Goal: Task Accomplishment & Management: Manage account settings

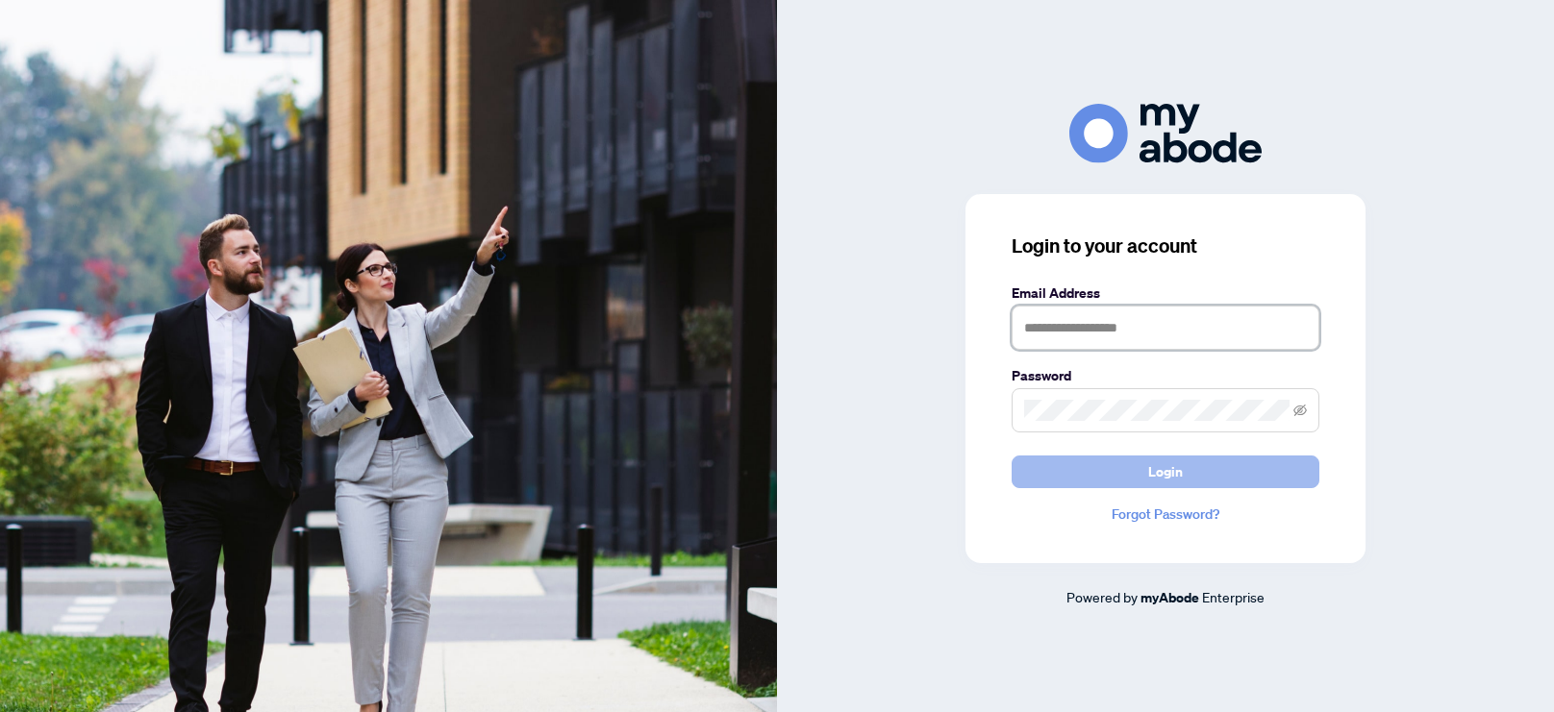
type input "**********"
click at [1183, 476] on button "Login" at bounding box center [1166, 472] width 308 height 33
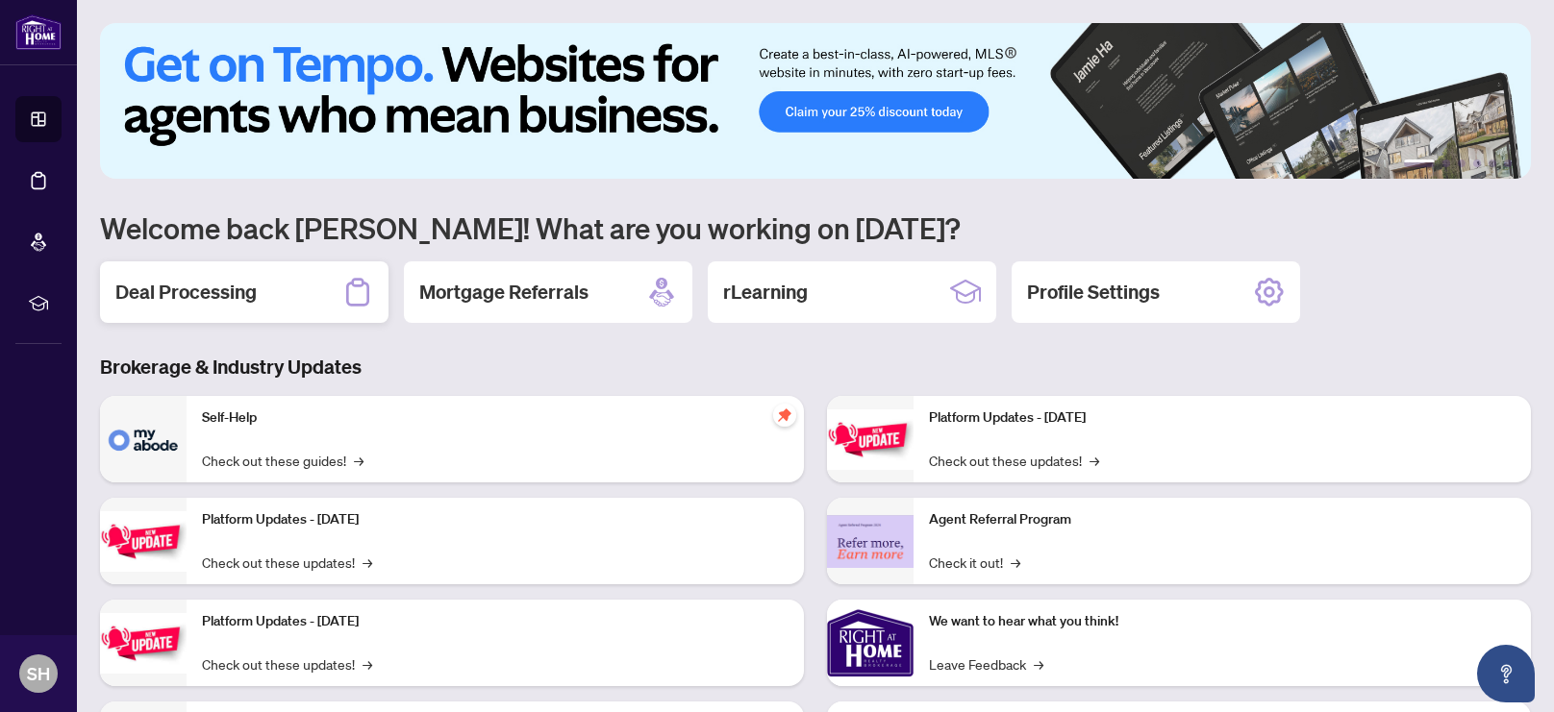
click at [262, 297] on div "Deal Processing" at bounding box center [244, 293] width 288 height 62
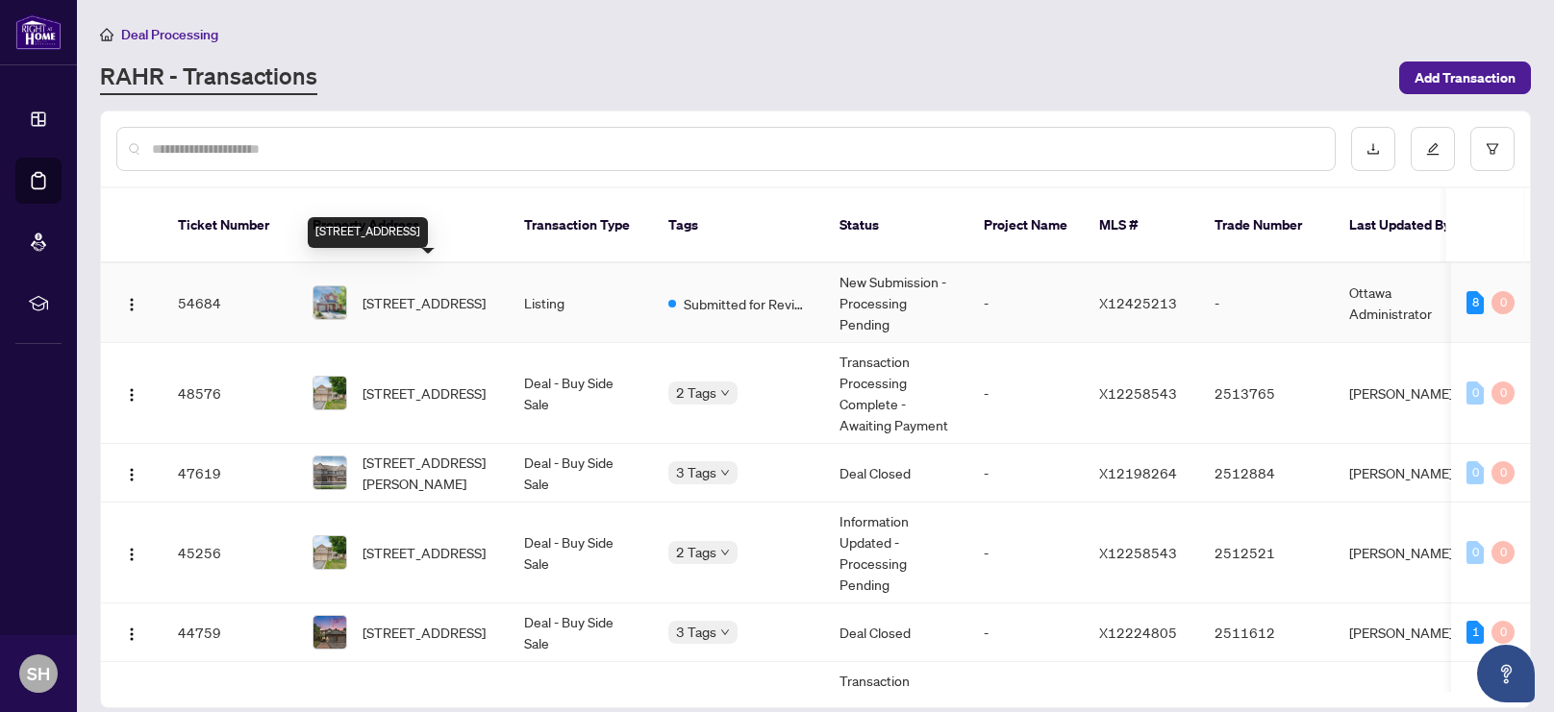
click at [401, 292] on span "[STREET_ADDRESS]" at bounding box center [423, 302] width 123 height 21
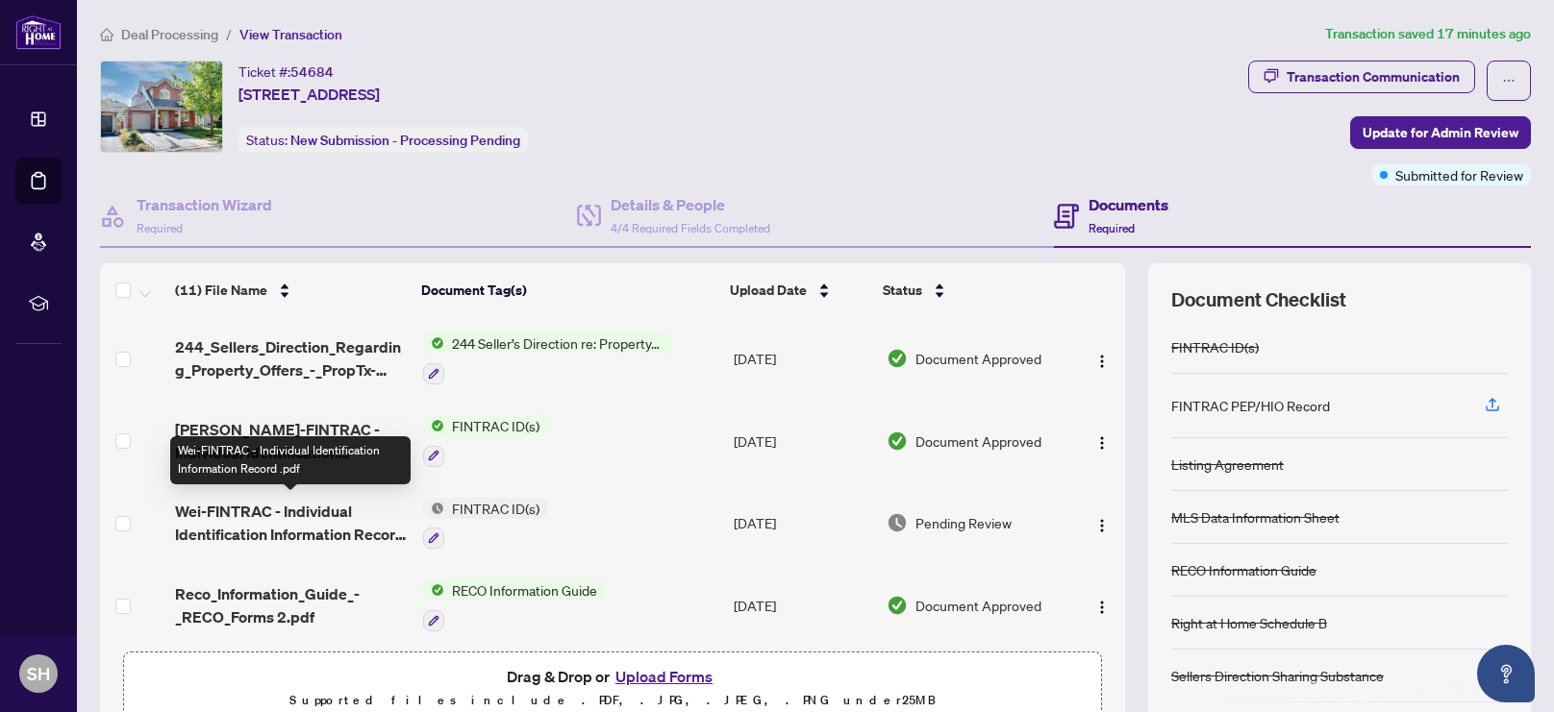
click at [248, 522] on span "Wei-FINTRAC - Individual Identification Information Record .pdf" at bounding box center [291, 523] width 233 height 46
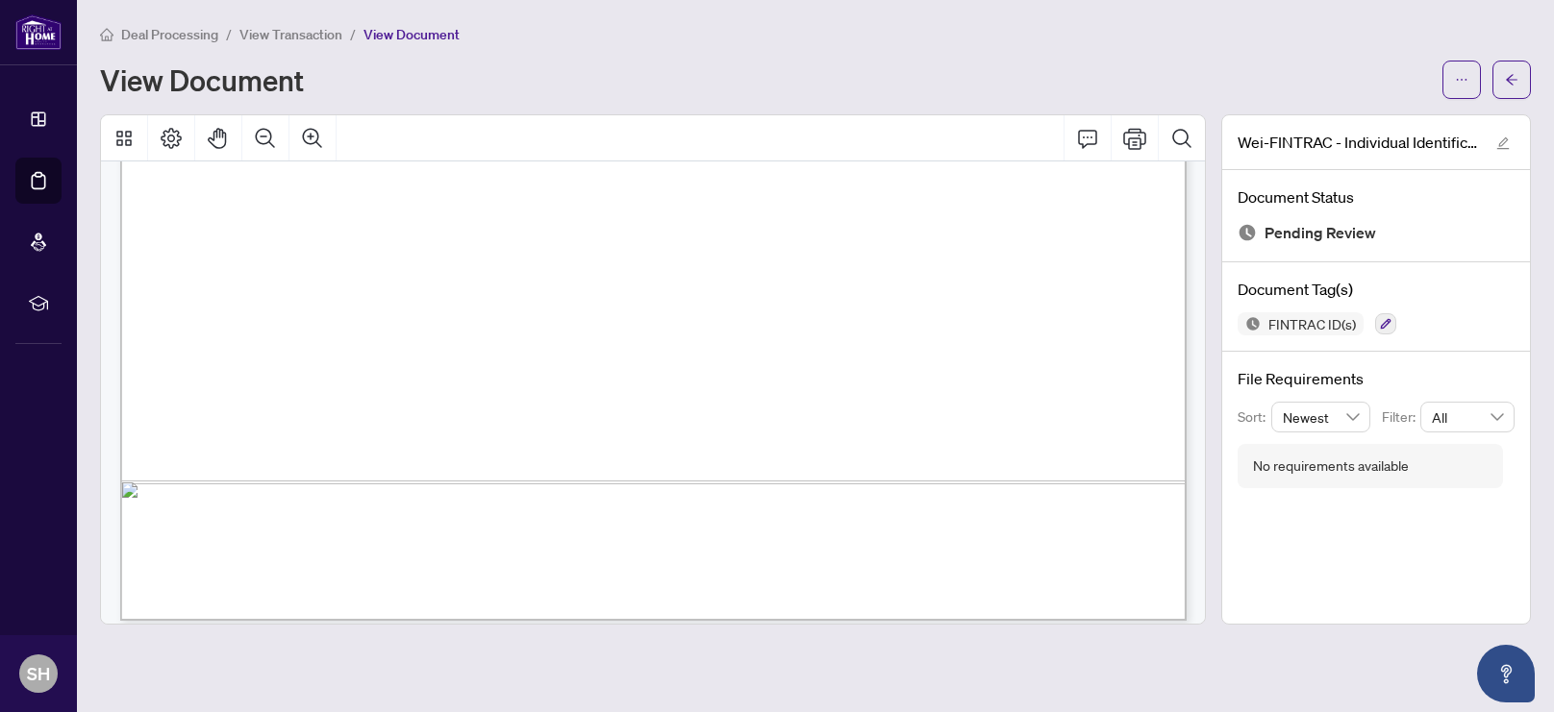
scroll to position [5198, 0]
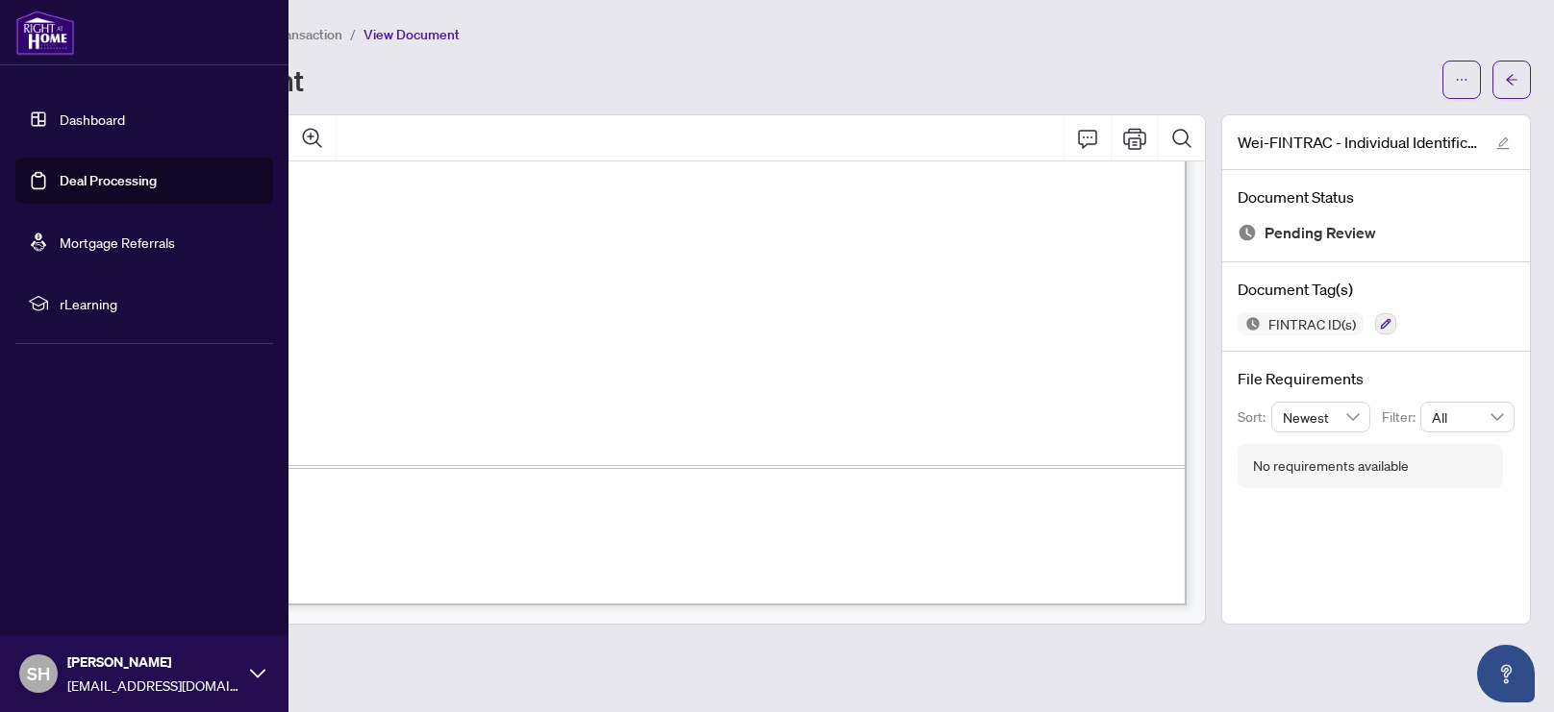
click at [94, 185] on link "Deal Processing" at bounding box center [108, 180] width 97 height 17
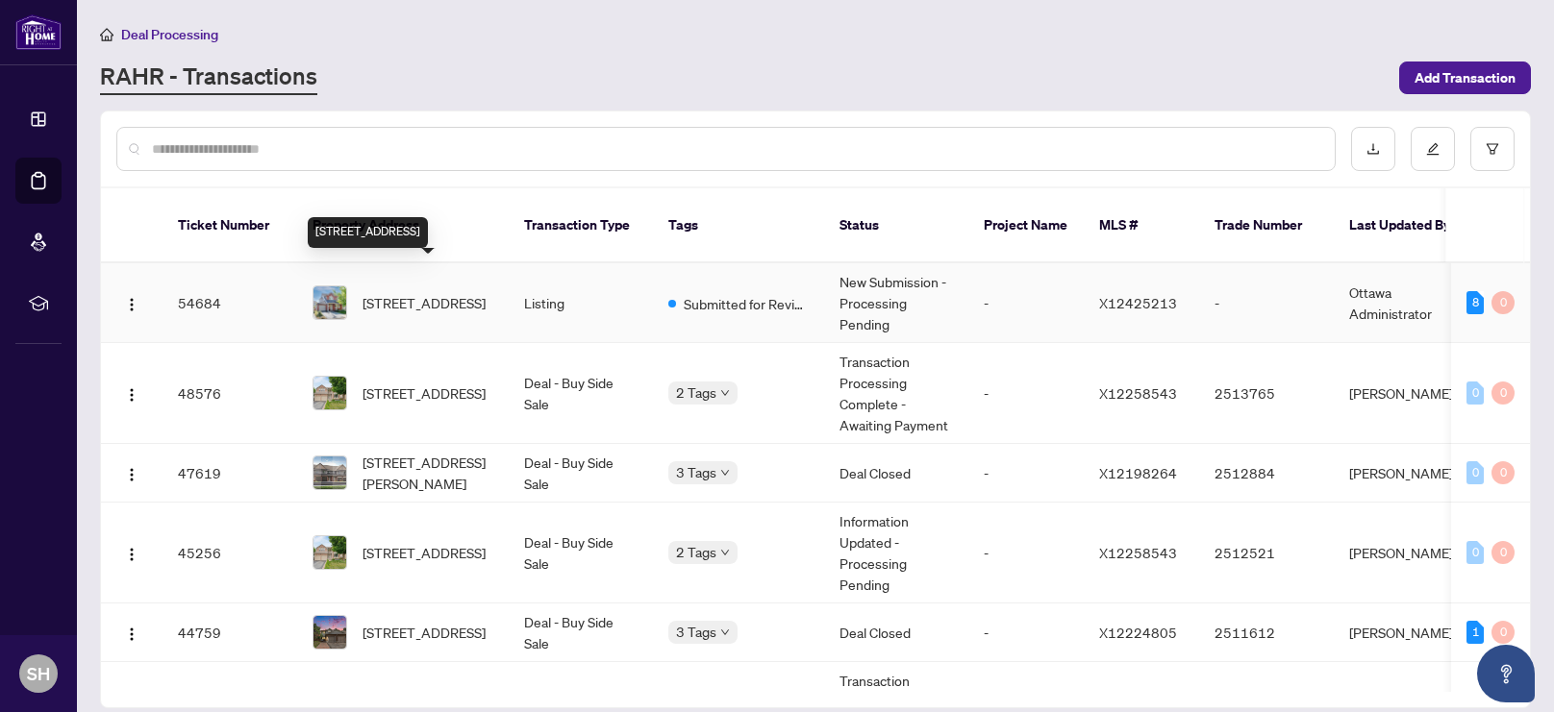
click at [379, 292] on span "[STREET_ADDRESS]" at bounding box center [423, 302] width 123 height 21
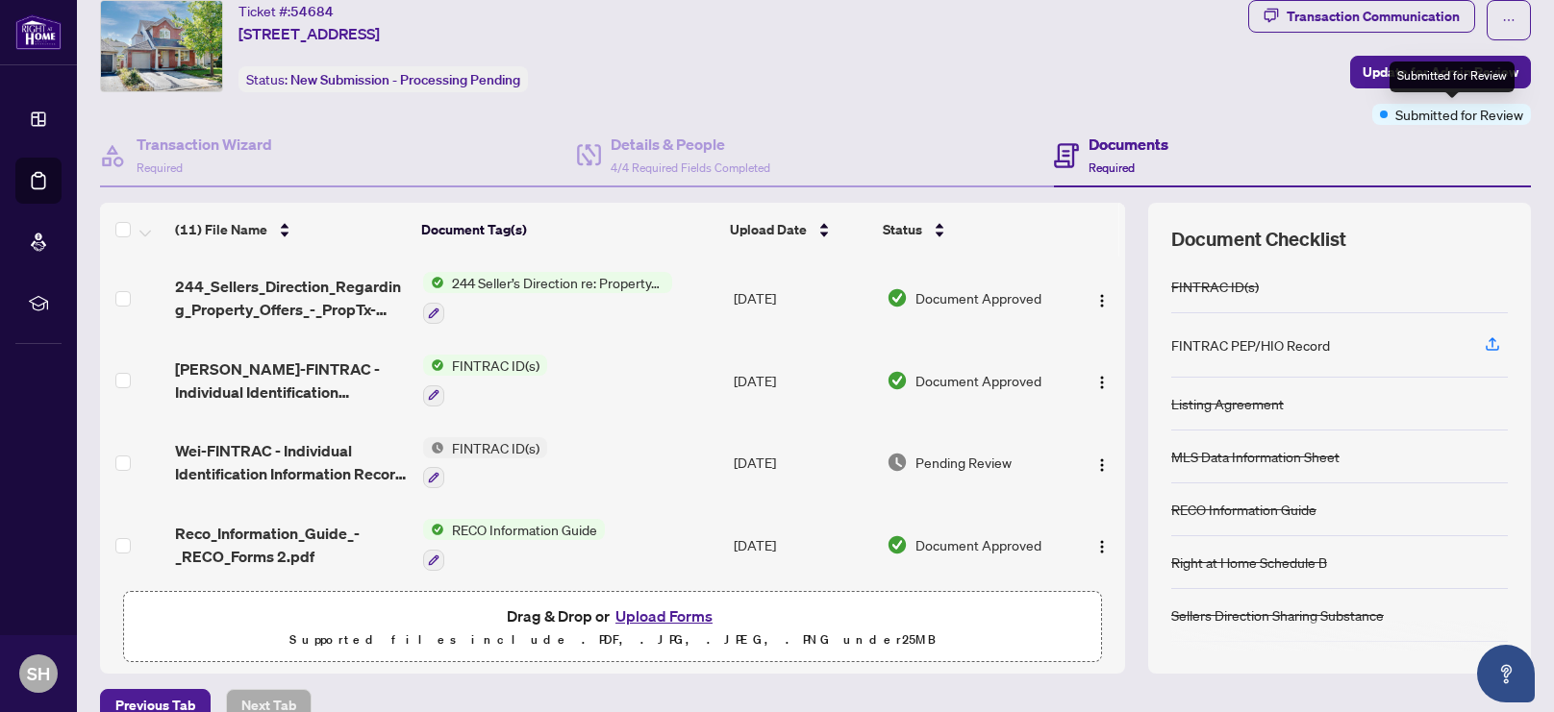
click at [1417, 114] on span "Submitted for Review" at bounding box center [1459, 114] width 128 height 21
click at [1338, 17] on div "Transaction Communication" at bounding box center [1373, 16] width 173 height 31
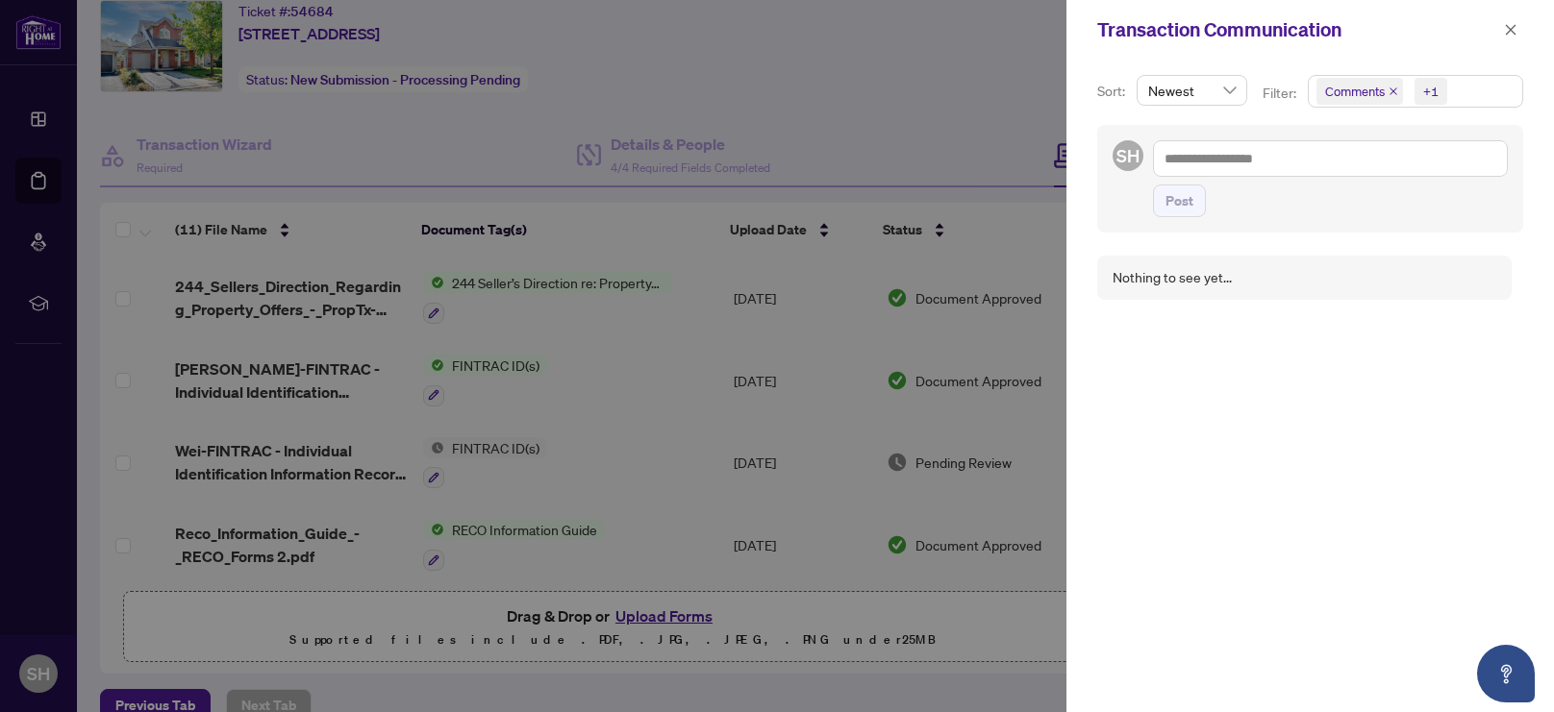
click at [923, 100] on div at bounding box center [777, 356] width 1554 height 712
click at [1512, 31] on icon "close" at bounding box center [1511, 29] width 11 height 11
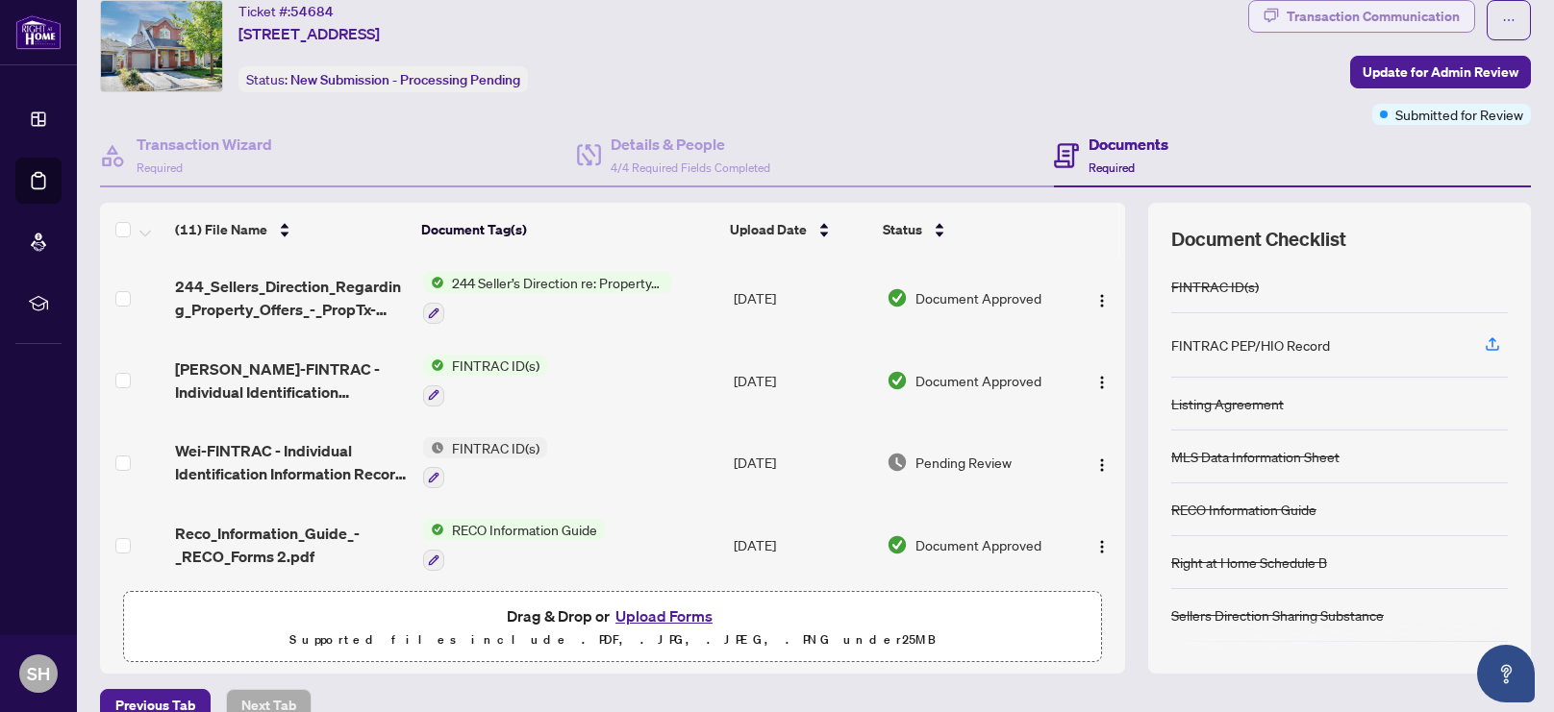
click at [1270, 25] on span "button" at bounding box center [1270, 16] width 15 height 31
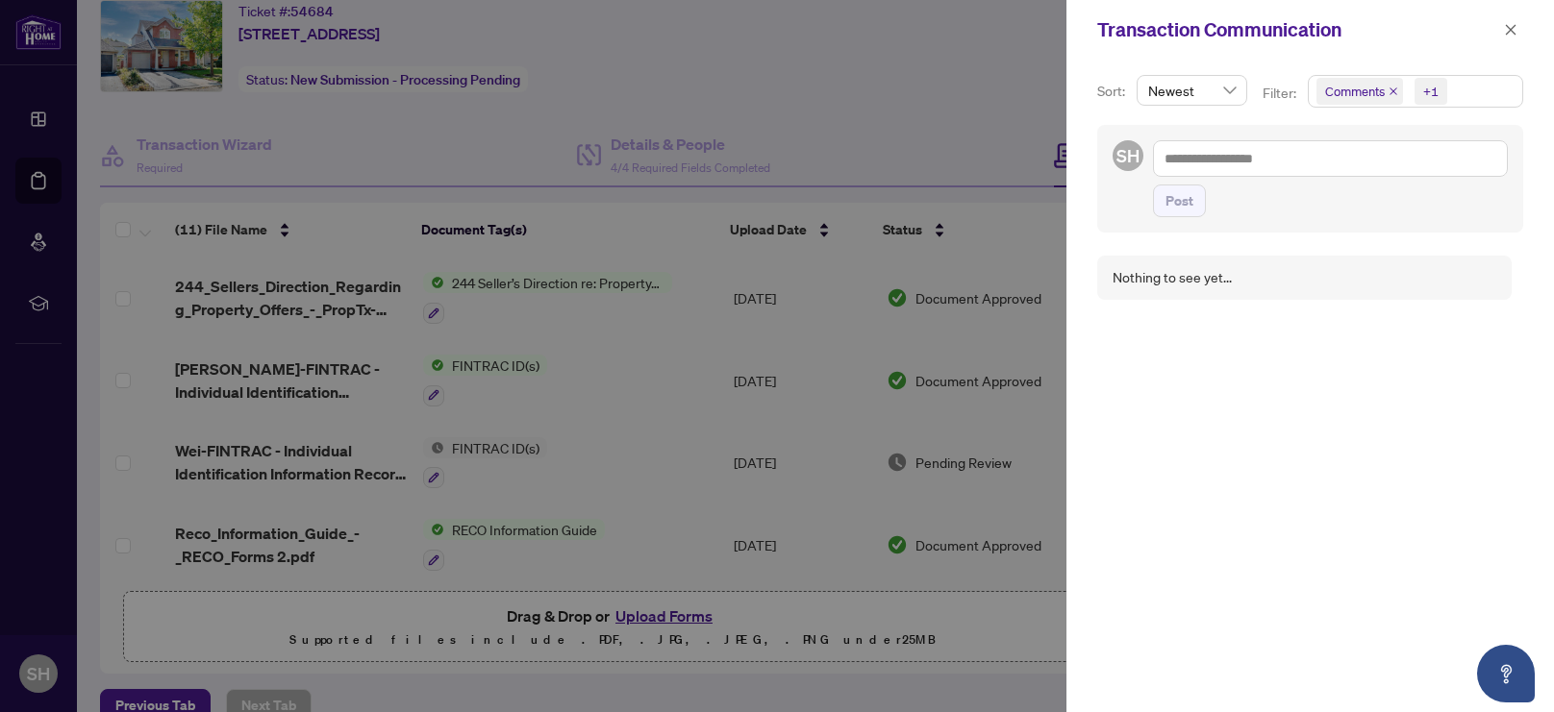
scroll to position [3, 0]
click at [1509, 25] on icon "close" at bounding box center [1510, 29] width 13 height 13
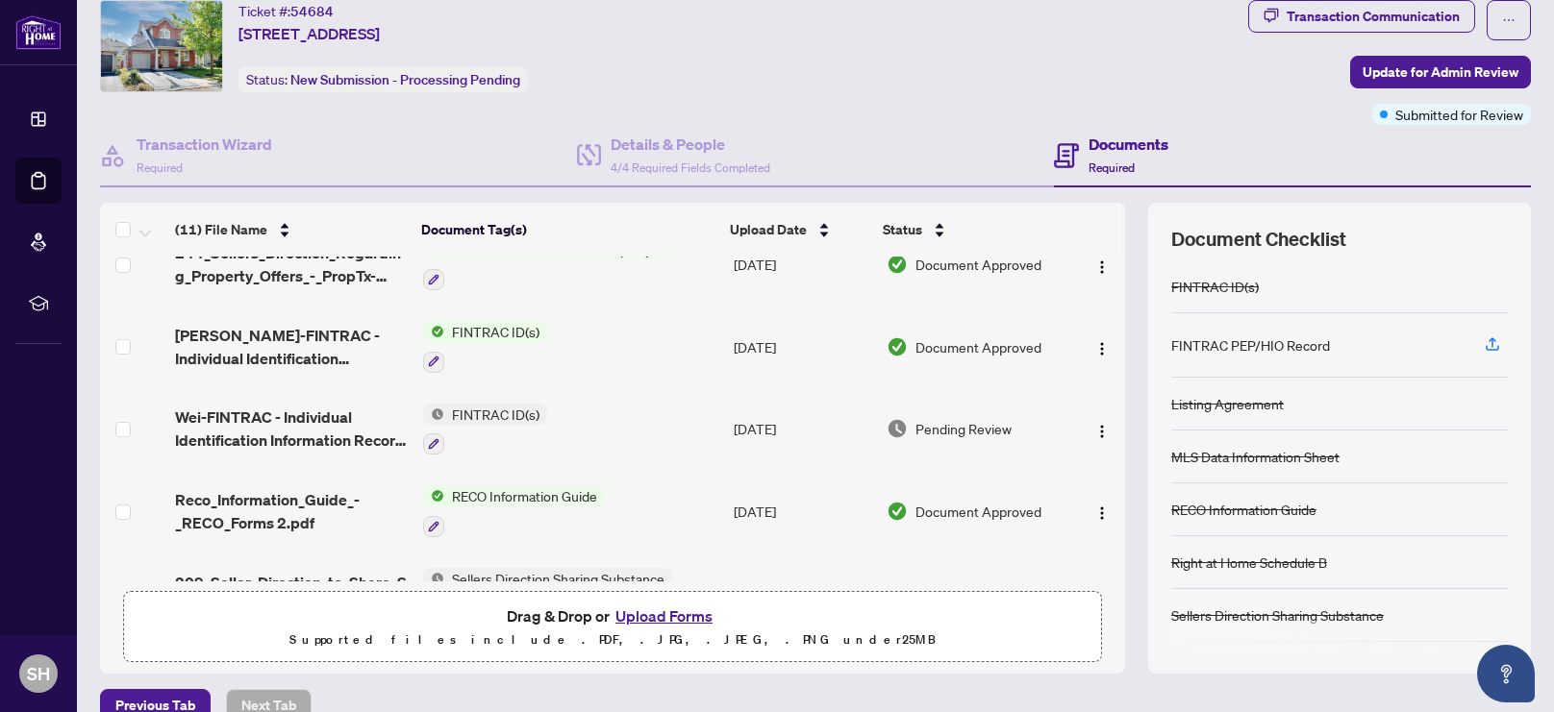
scroll to position [24, 0]
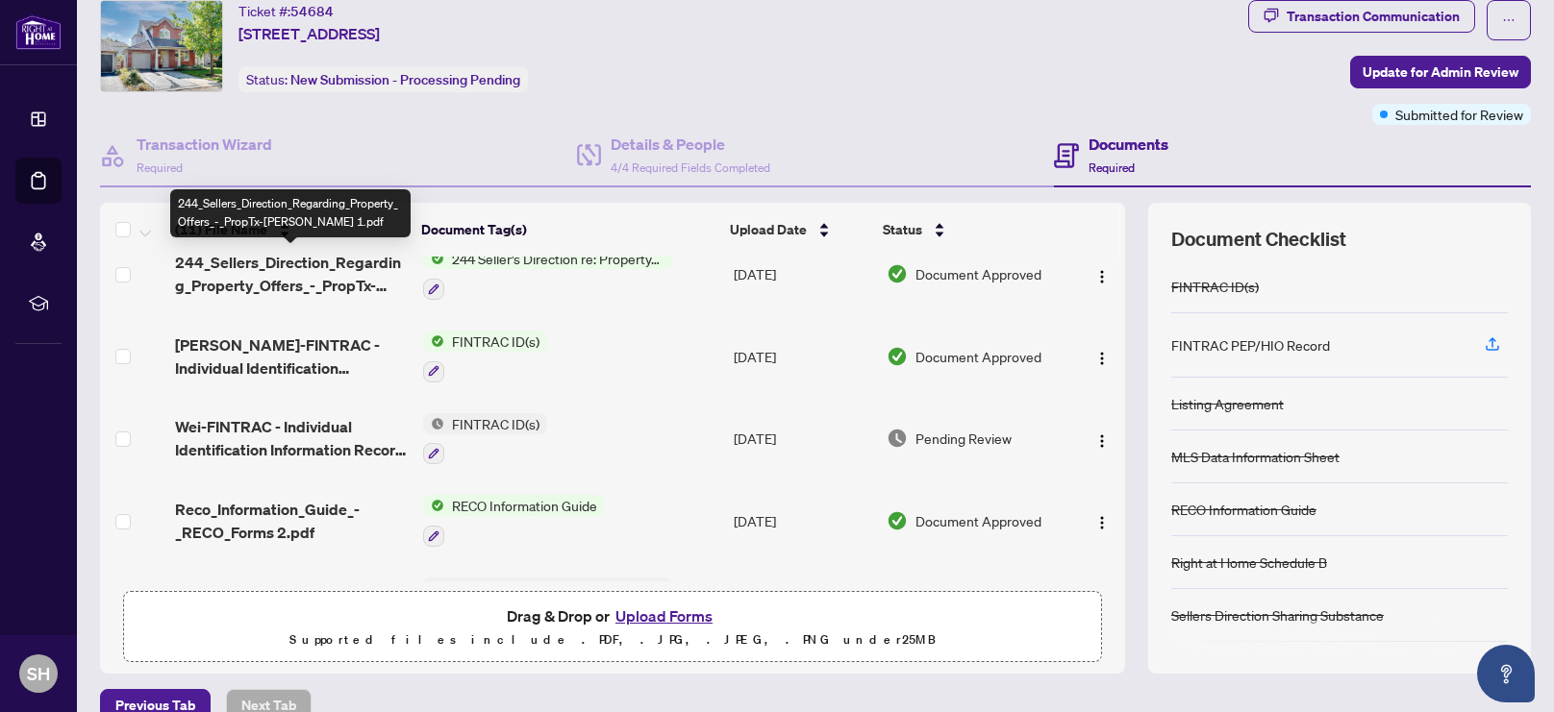
click at [298, 280] on span "244_Sellers_Direction_Regarding_Property_Offers_-_PropTx-[PERSON_NAME] 1.pdf" at bounding box center [291, 274] width 233 height 46
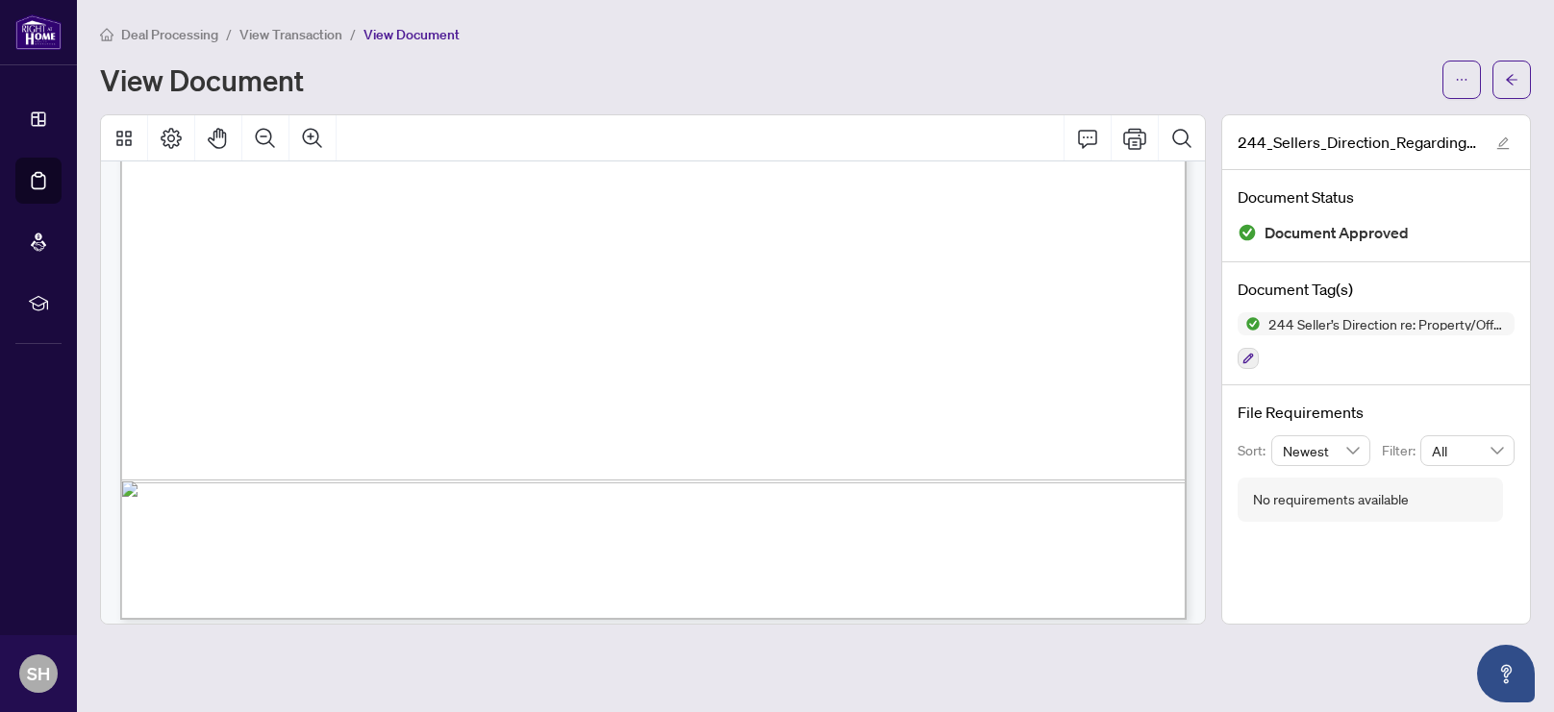
scroll to position [936, 0]
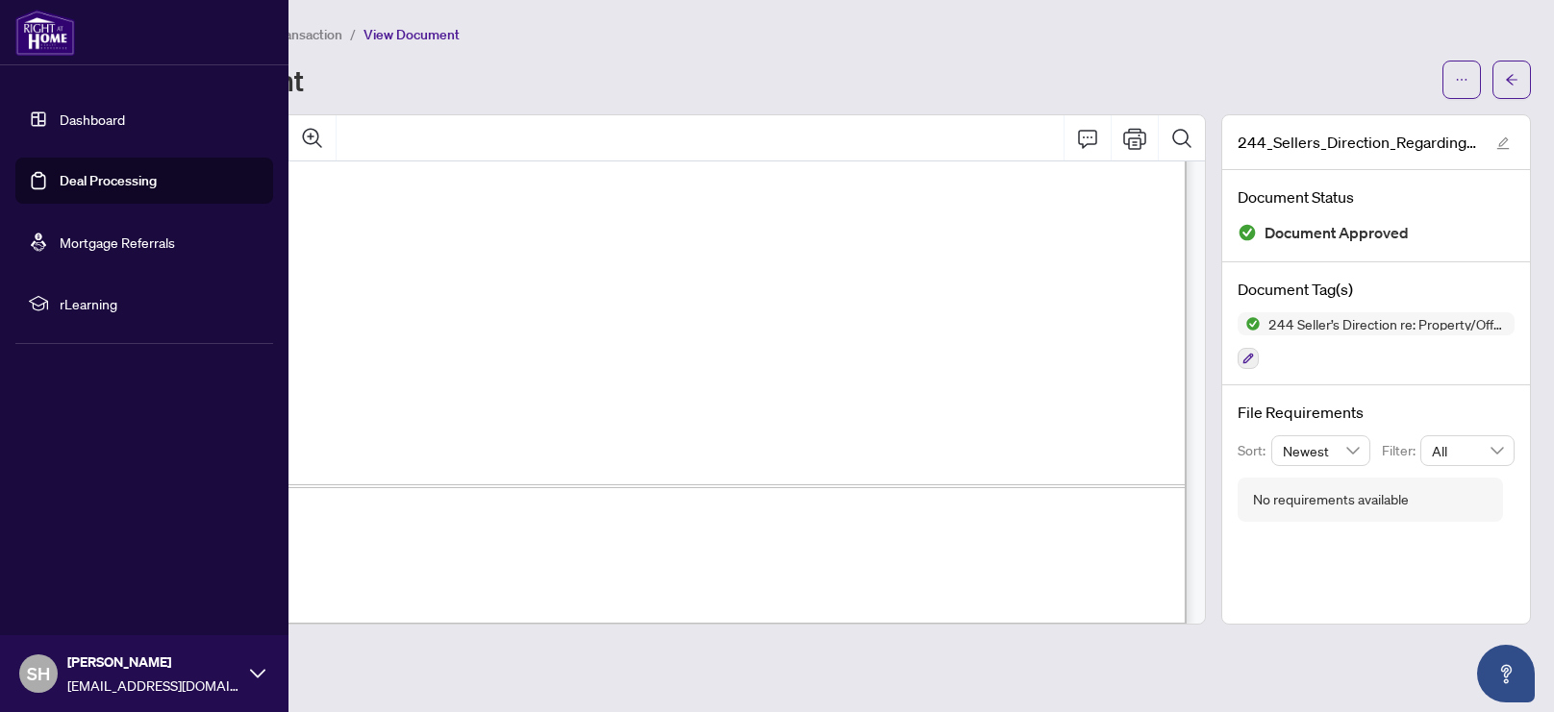
click at [81, 180] on link "Deal Processing" at bounding box center [108, 180] width 97 height 17
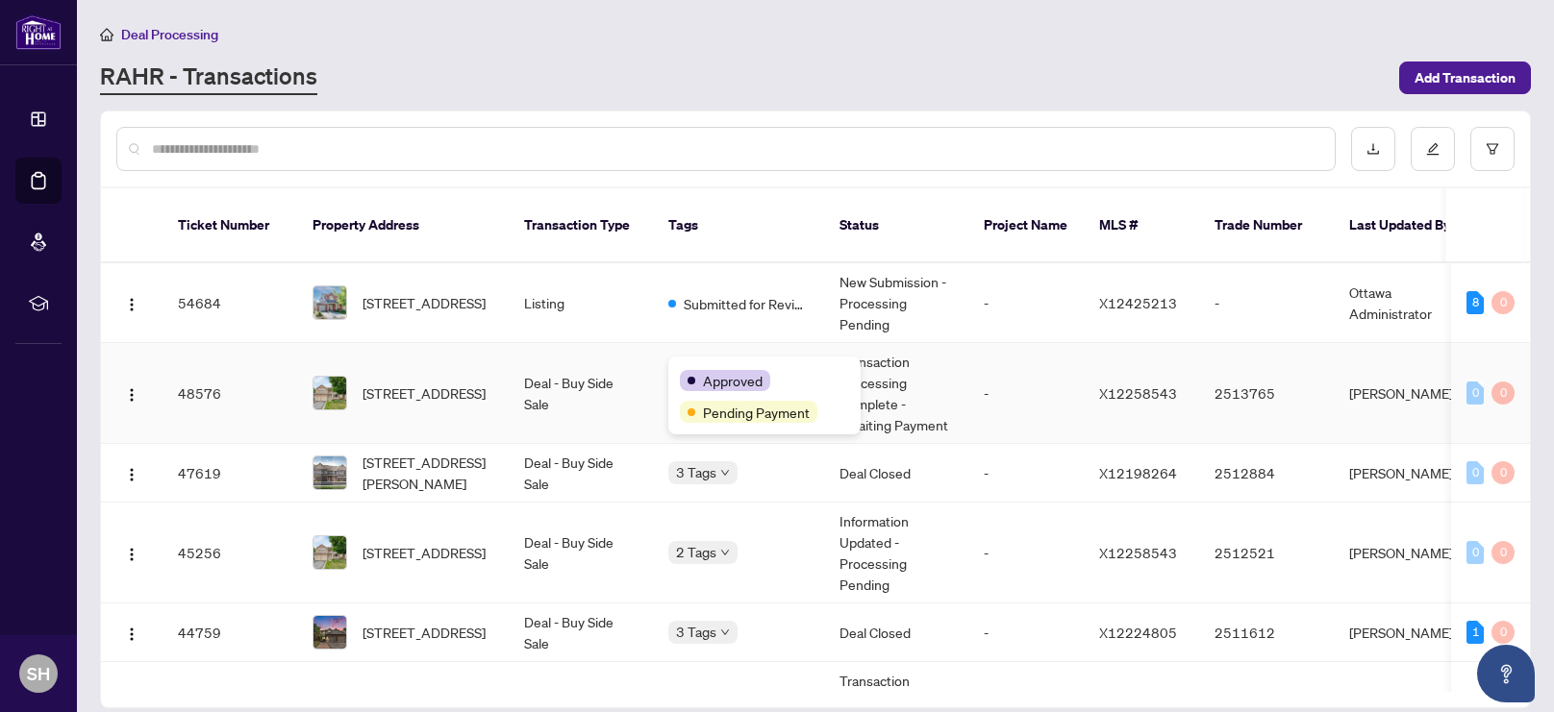
click at [723, 374] on span "Approved" at bounding box center [733, 380] width 60 height 21
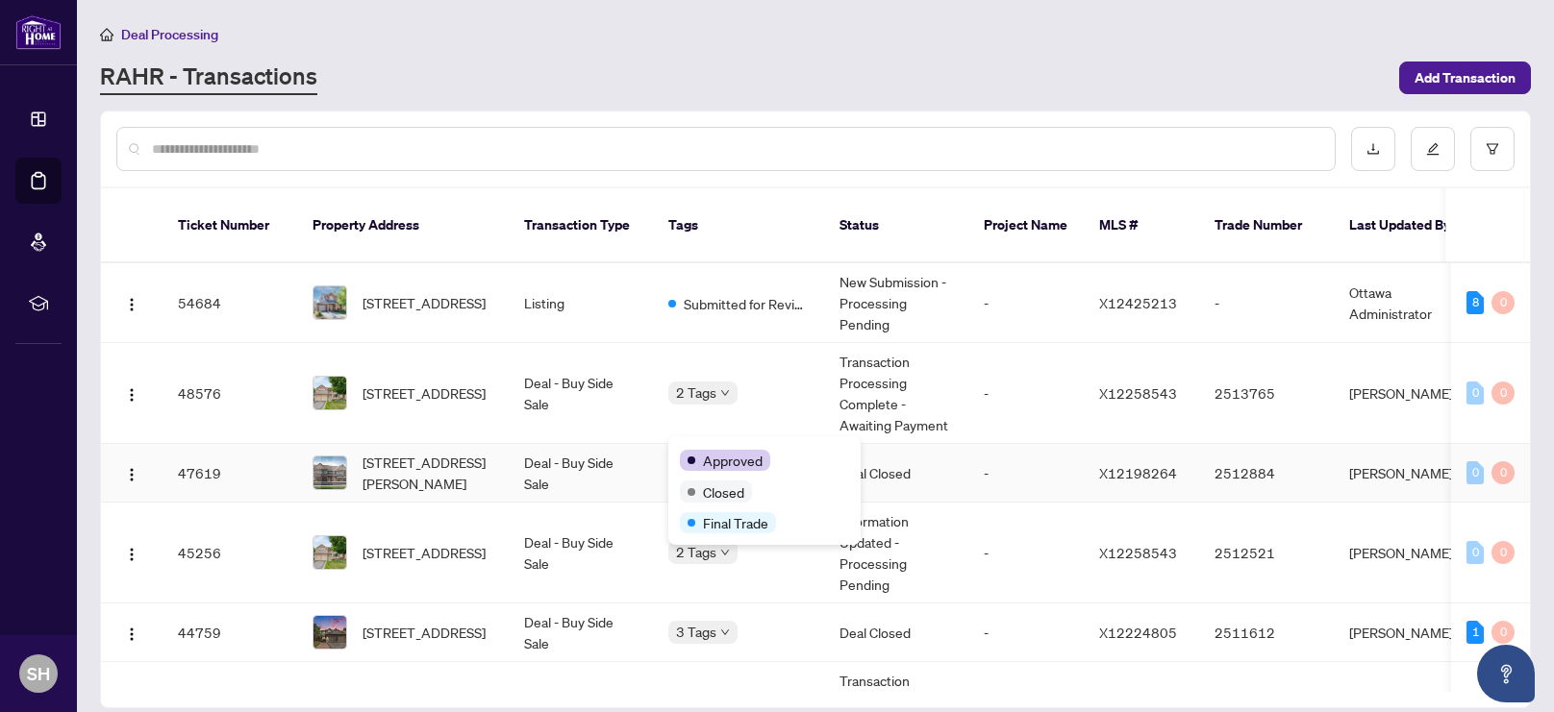
click at [728, 455] on span "Approved" at bounding box center [733, 460] width 60 height 21
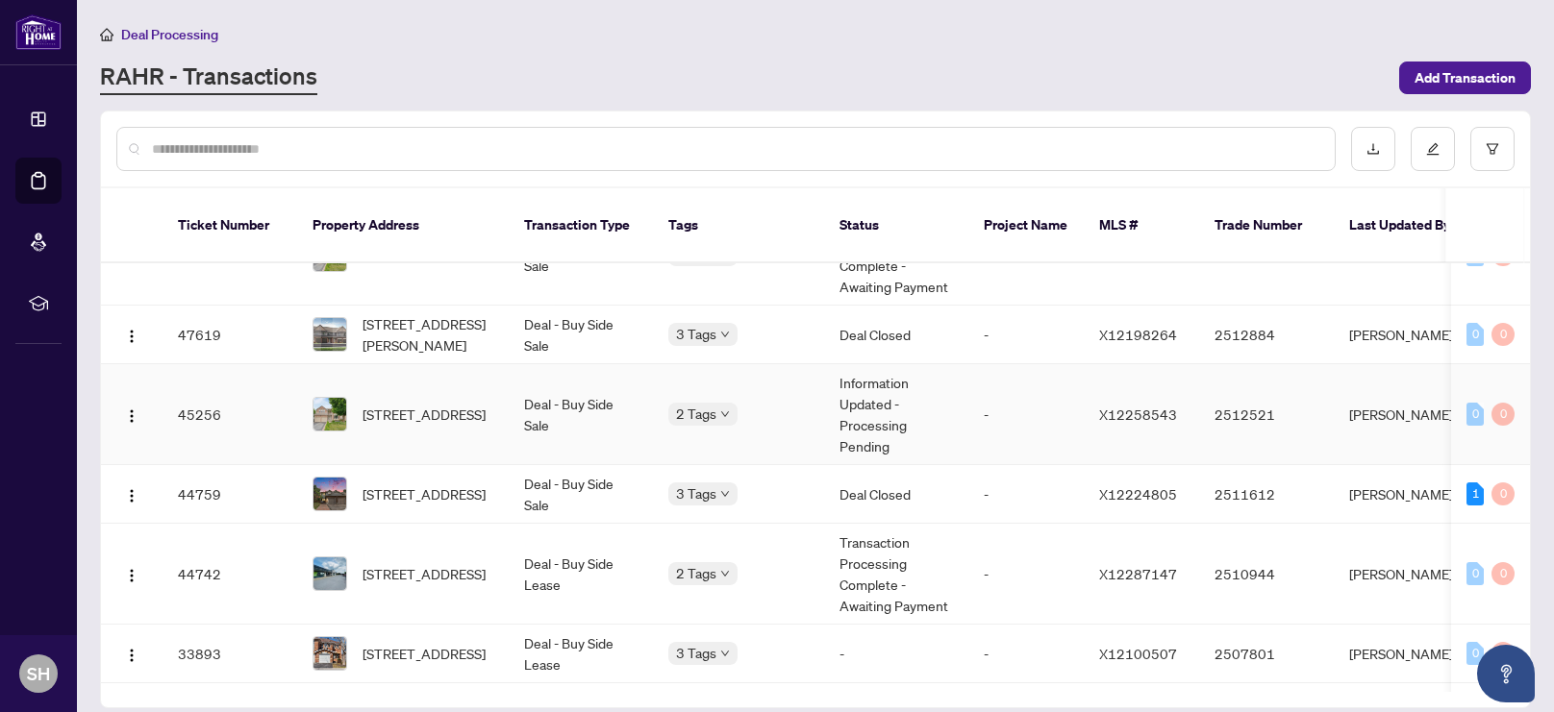
scroll to position [139, 0]
click at [722, 549] on span "Approved" at bounding box center [733, 559] width 60 height 21
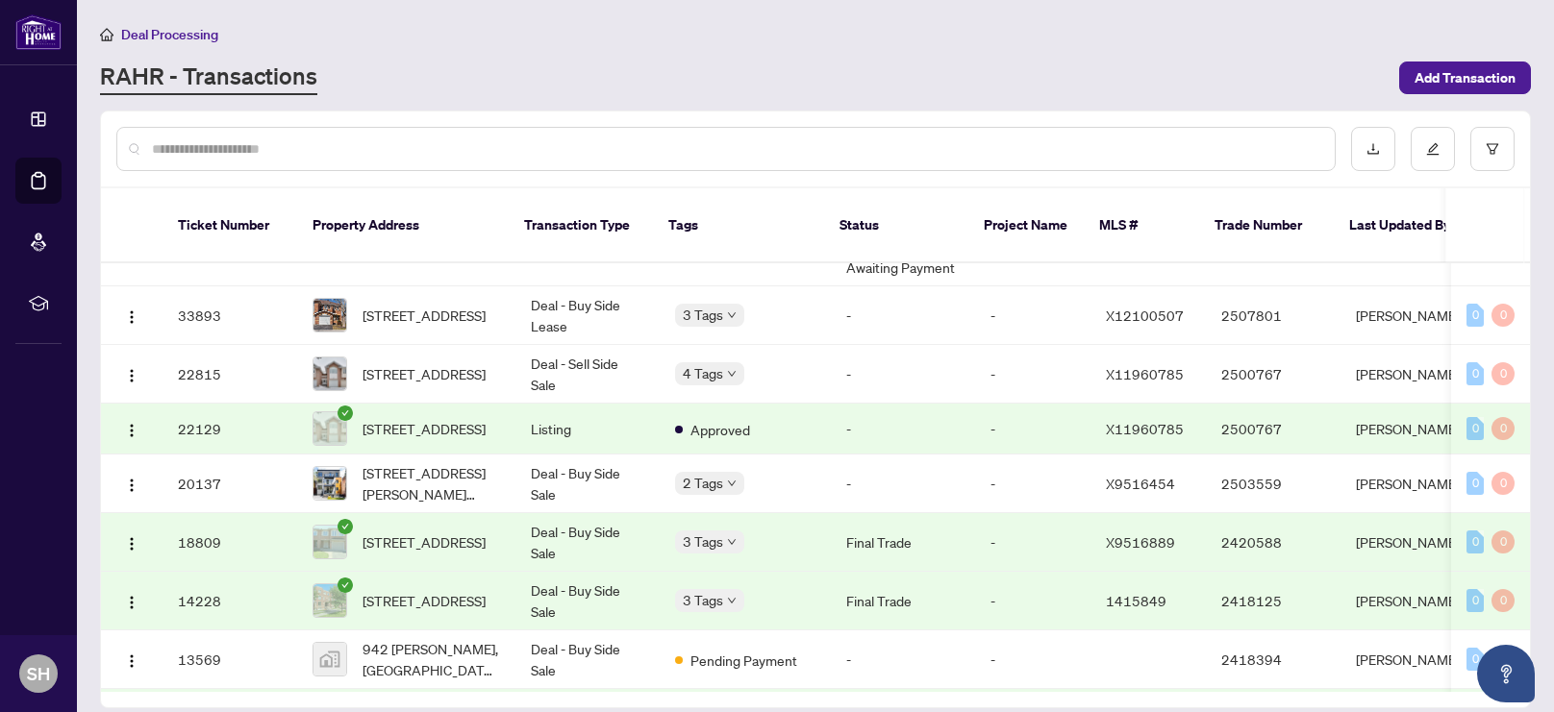
scroll to position [543, 0]
